Goal: Task Accomplishment & Management: Manage account settings

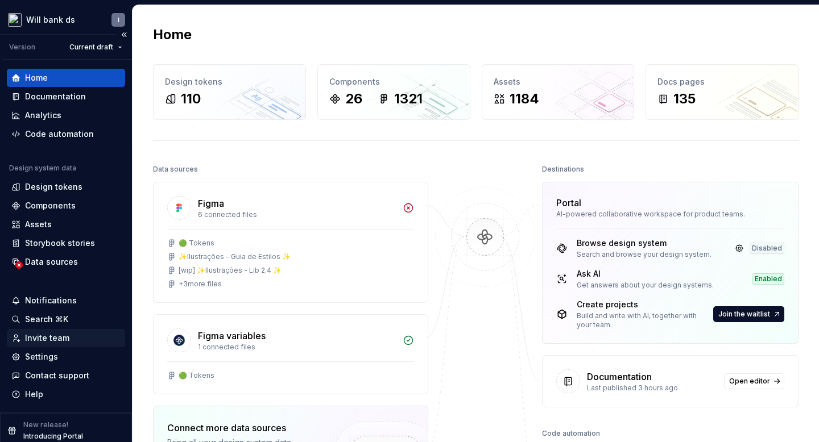
scroll to position [6, 0]
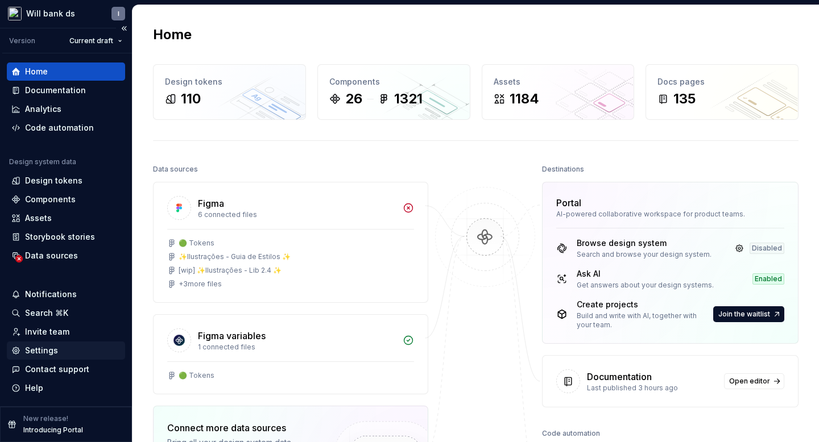
click at [52, 351] on div "Settings" at bounding box center [41, 350] width 33 height 11
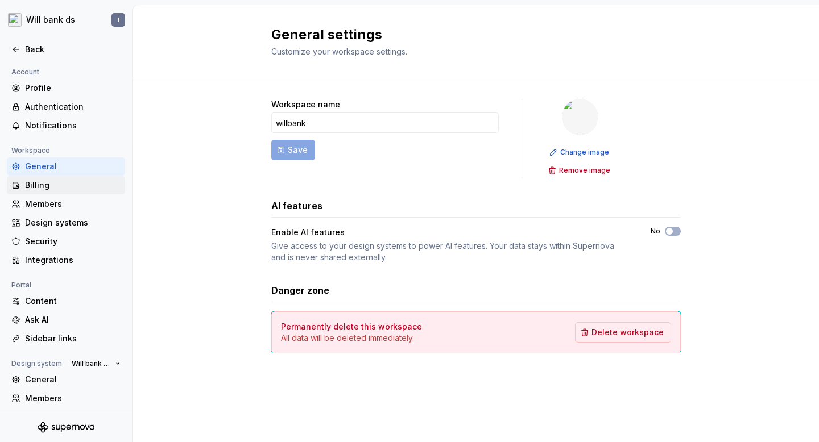
click at [41, 188] on div "Billing" at bounding box center [73, 185] width 96 height 11
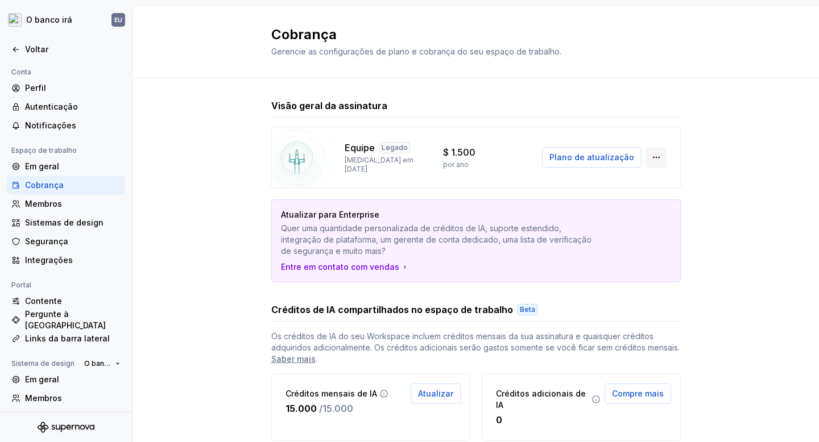
click at [657, 154] on button "button" at bounding box center [656, 157] width 20 height 20
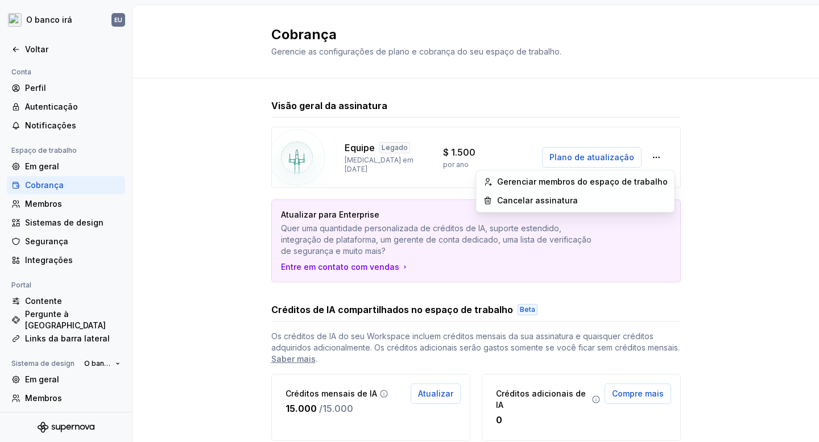
click at [709, 166] on div "Visão geral da assinatura Equipe Legado [MEDICAL_DATA] em [DATE] $ 1.500 por an…" at bounding box center [476, 333] width 686 height 510
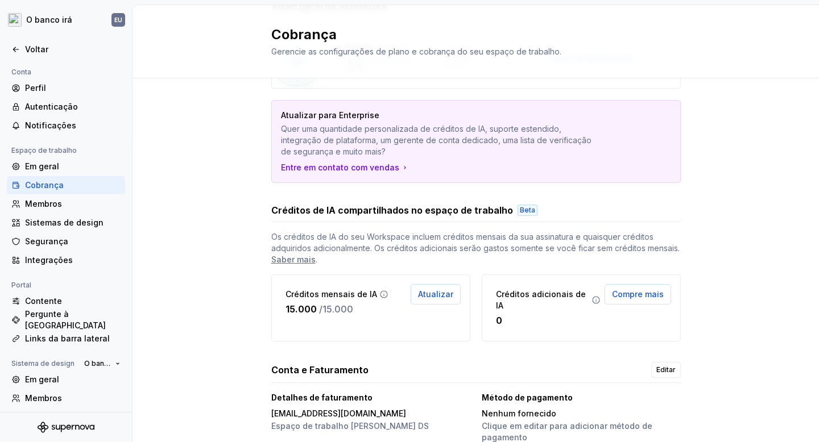
scroll to position [146, 0]
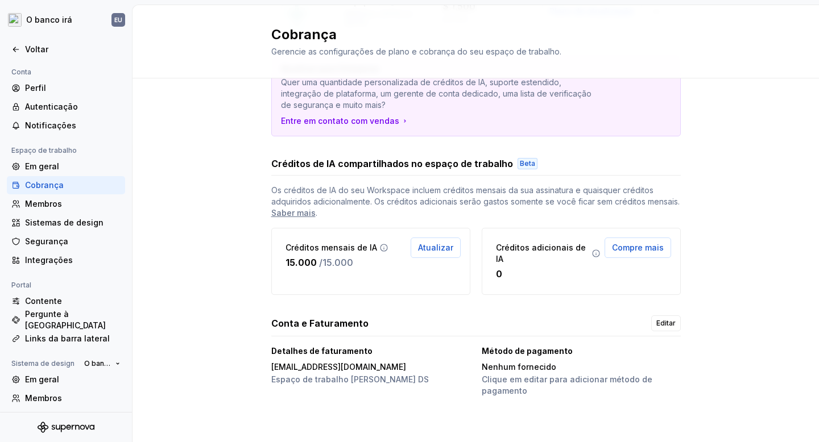
click at [320, 369] on font "[EMAIL_ADDRESS][DOMAIN_NAME]" at bounding box center [338, 367] width 135 height 10
copy font "[EMAIL_ADDRESS][DOMAIN_NAME]"
click at [35, 240] on font "Segurança" at bounding box center [46, 242] width 43 height 10
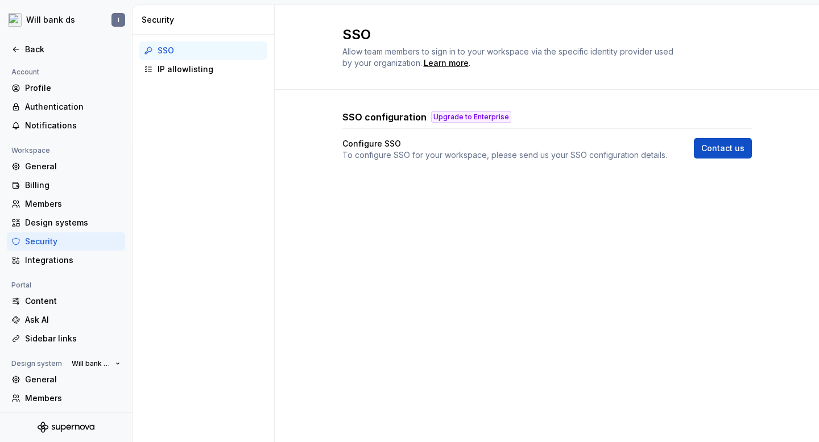
scroll to position [59, 0]
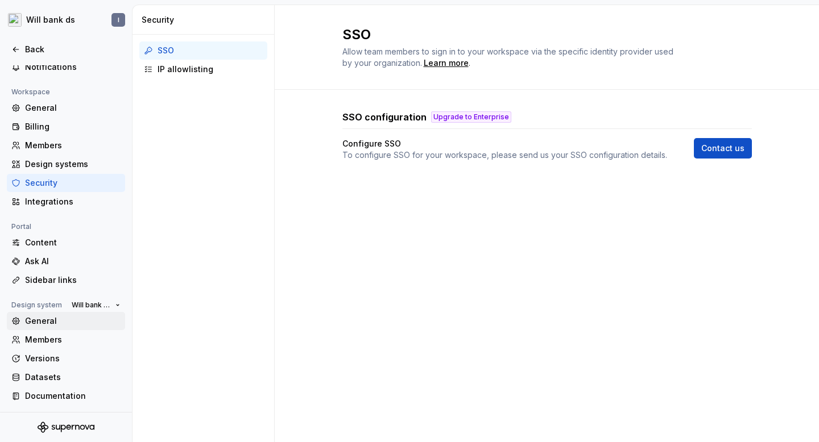
click at [37, 320] on div "General" at bounding box center [73, 321] width 96 height 11
